Goal: Information Seeking & Learning: Learn about a topic

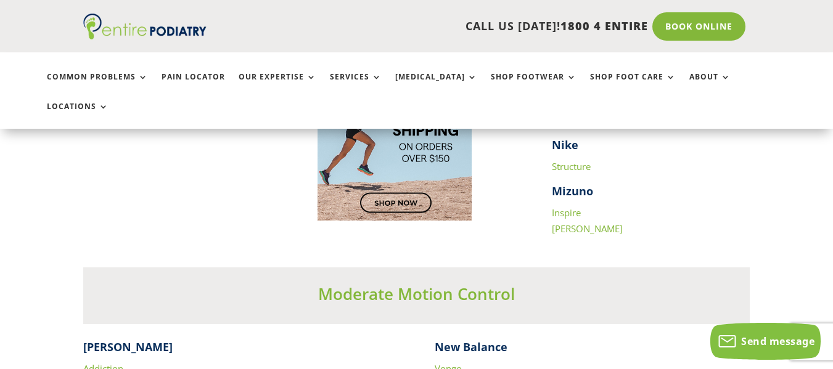
scroll to position [1823, 0]
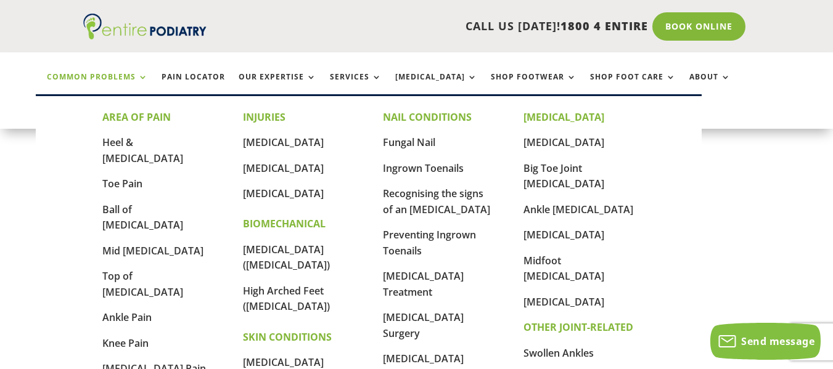
click at [84, 73] on link "Common Problems" at bounding box center [97, 86] width 101 height 27
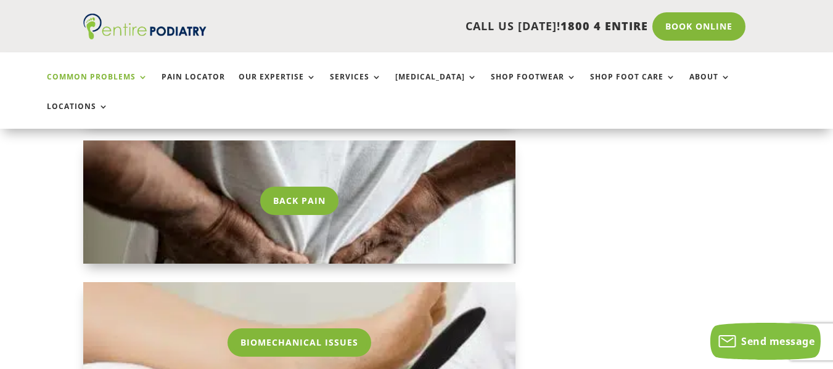
scroll to position [1675, 0]
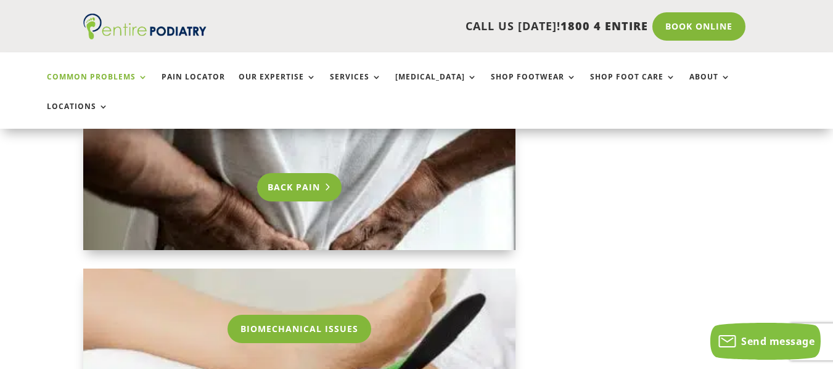
click at [315, 173] on link "Back Pain" at bounding box center [299, 187] width 84 height 28
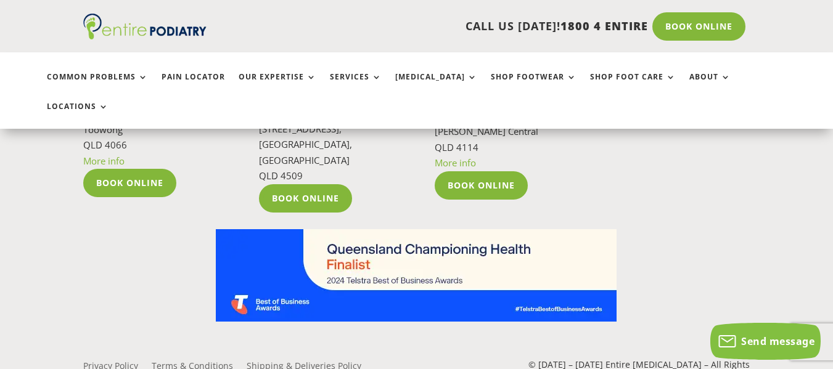
scroll to position [2434, 0]
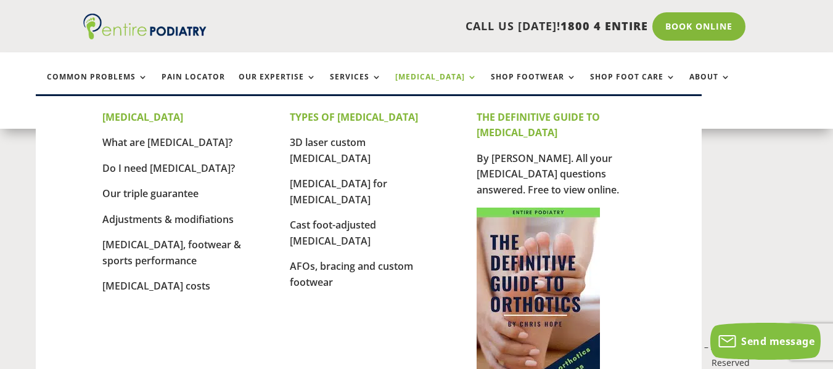
click at [405, 73] on link "[MEDICAL_DATA]" at bounding box center [436, 86] width 82 height 27
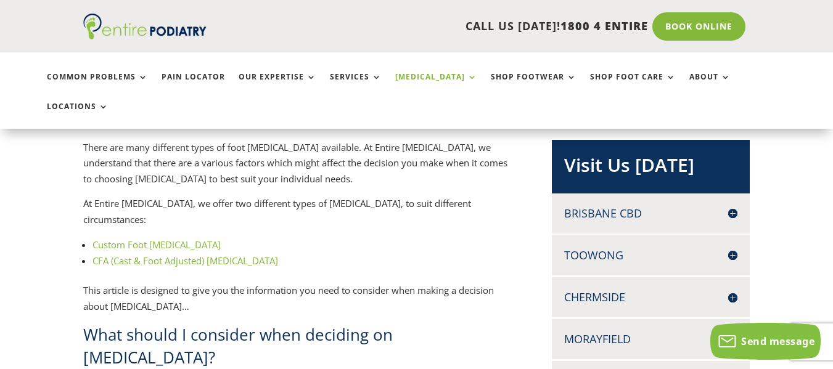
scroll to position [394, 0]
